Goal: Information Seeking & Learning: Learn about a topic

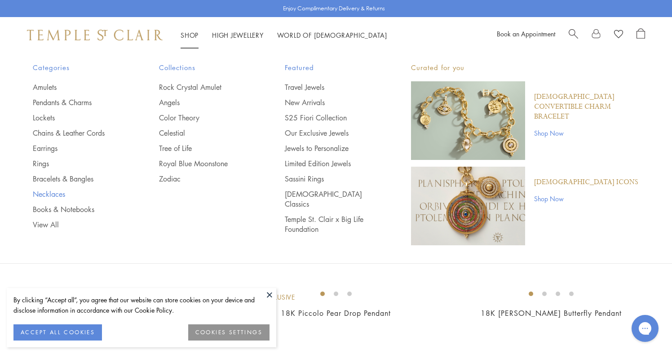
click at [53, 197] on link "Necklaces" at bounding box center [78, 194] width 90 height 10
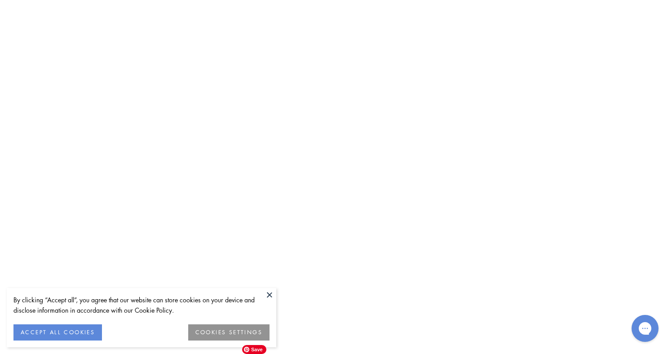
scroll to position [2637, 0]
click at [0, 0] on img at bounding box center [0, 0] width 0 height 0
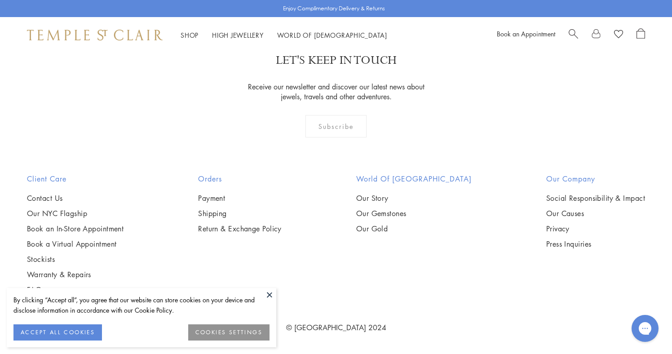
scroll to position [909, 0]
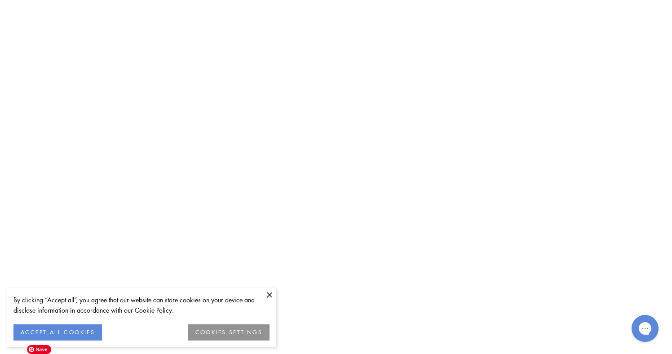
scroll to position [2683, 0]
click at [0, 0] on img at bounding box center [0, 0] width 0 height 0
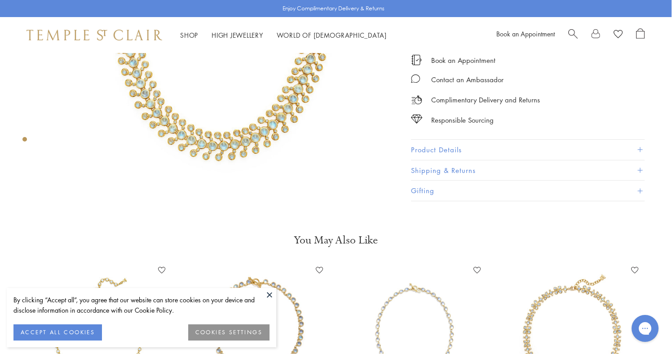
scroll to position [207, 0]
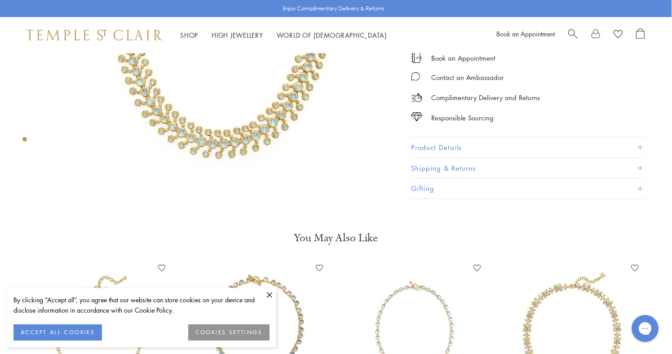
click at [449, 145] on button "Product Details" at bounding box center [528, 148] width 234 height 20
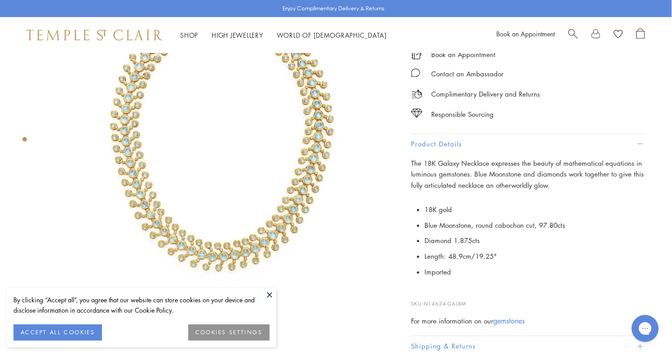
scroll to position [81, 0]
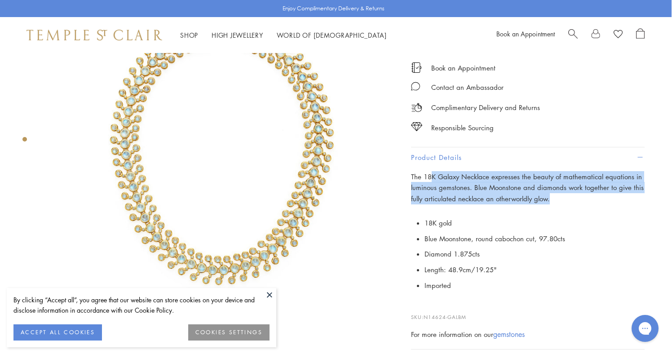
drag, startPoint x: 431, startPoint y: 173, endPoint x: 479, endPoint y: 206, distance: 57.2
click at [479, 206] on div "The 18K Galaxy Necklace expresses the beauty of mathematical equations in lumin…" at bounding box center [528, 255] width 234 height 169
click at [465, 196] on span "The 18K Galaxy Necklace expresses the beauty of mathematical equations in lumin…" at bounding box center [527, 187] width 233 height 31
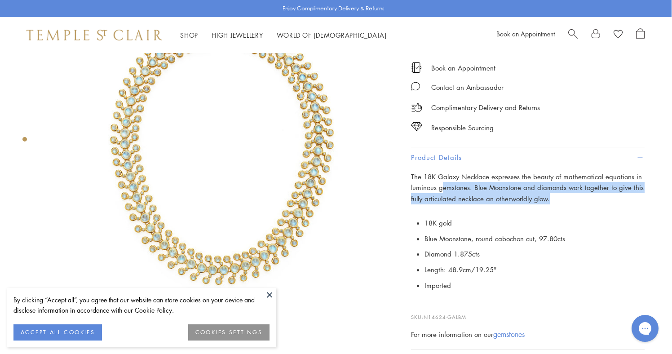
drag, startPoint x: 442, startPoint y: 180, endPoint x: 485, endPoint y: 207, distance: 50.3
click at [485, 207] on div "The 18K Galaxy Necklace expresses the beauty of mathematical equations in lumin…" at bounding box center [528, 255] width 234 height 169
click at [463, 188] on span "The 18K Galaxy Necklace expresses the beauty of mathematical equations in lumin…" at bounding box center [527, 187] width 233 height 31
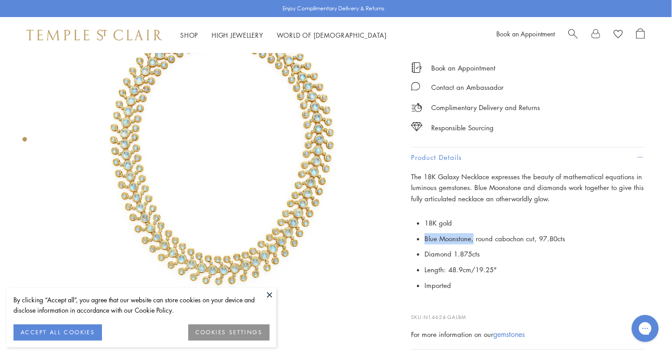
drag, startPoint x: 424, startPoint y: 237, endPoint x: 473, endPoint y: 238, distance: 49.0
click at [473, 239] on span "Blue Moonstone, round cabochon cut, 97.80cts" at bounding box center [495, 238] width 141 height 9
click at [485, 237] on span "Blue Moonstone, round cabochon cut, 97.80cts" at bounding box center [495, 238] width 141 height 9
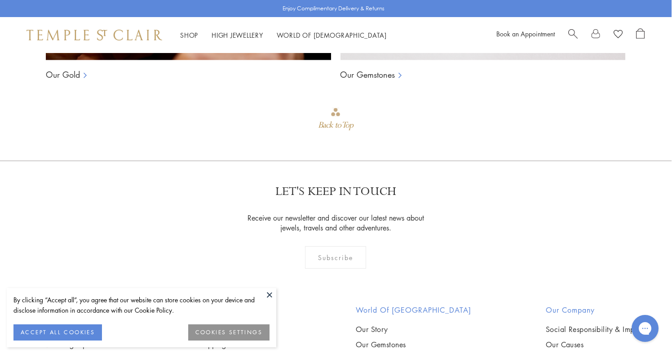
scroll to position [1022, 0]
